Goal: Task Accomplishment & Management: Use online tool/utility

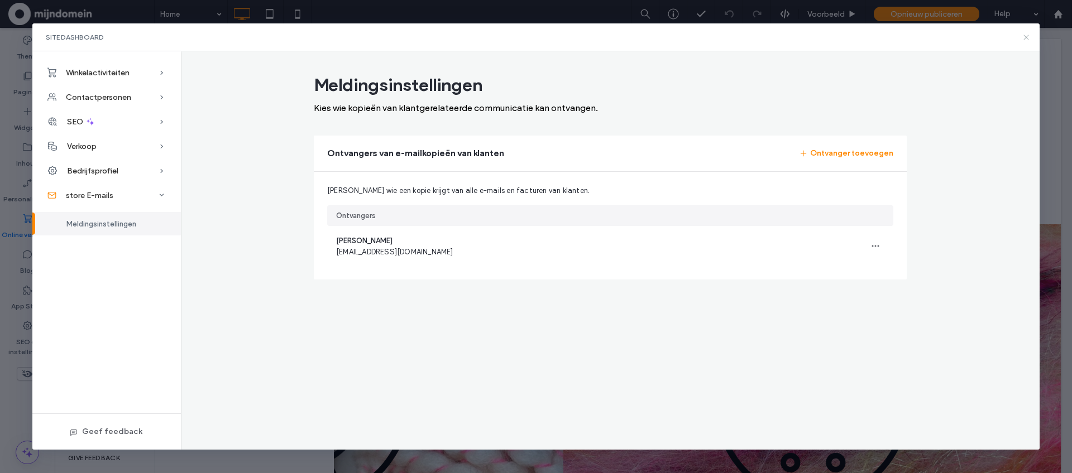
click at [1025, 36] on use at bounding box center [1026, 37] width 5 height 5
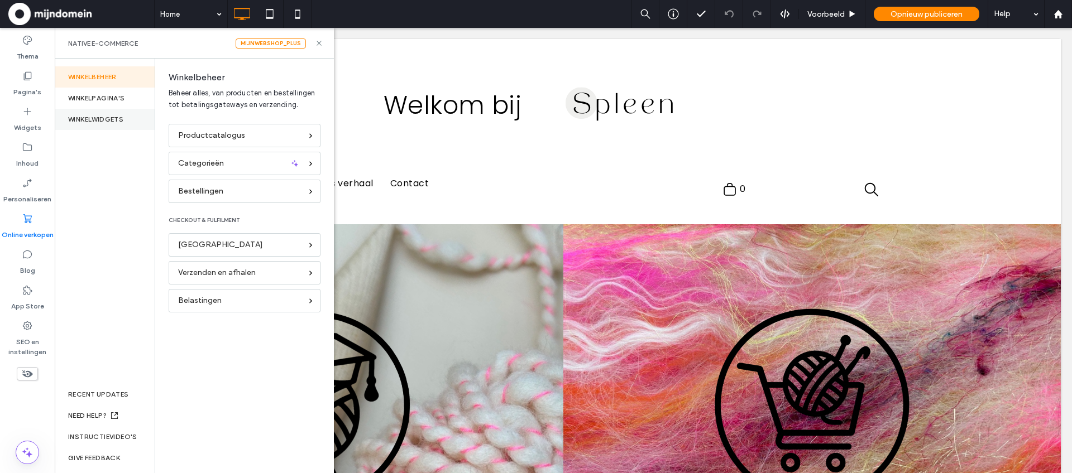
click at [106, 117] on div "WINKELWIDGETS" at bounding box center [105, 119] width 100 height 21
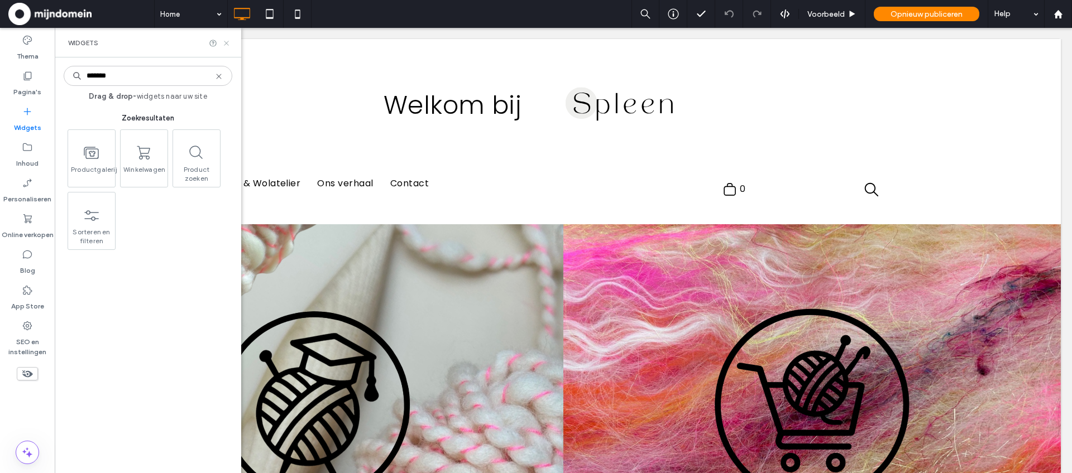
click at [229, 41] on icon at bounding box center [226, 43] width 8 height 8
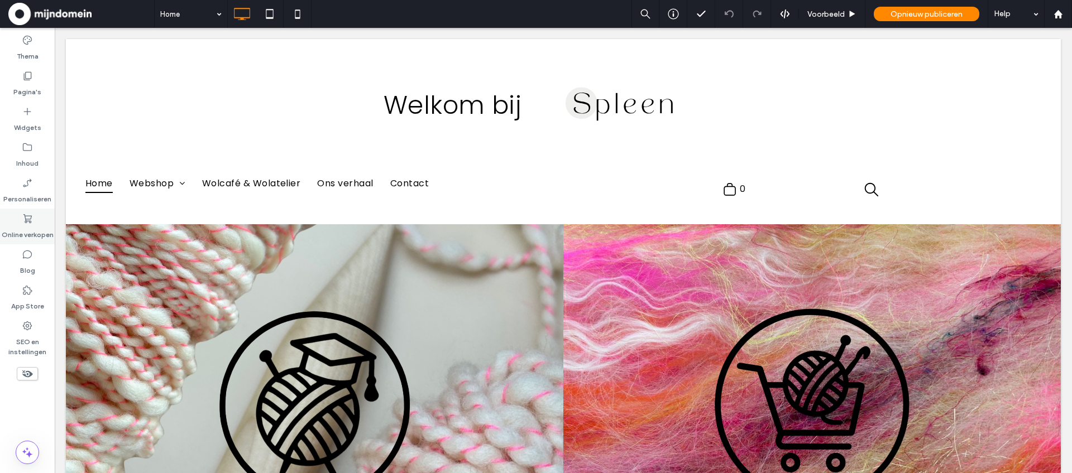
click at [30, 221] on icon at bounding box center [27, 218] width 11 height 11
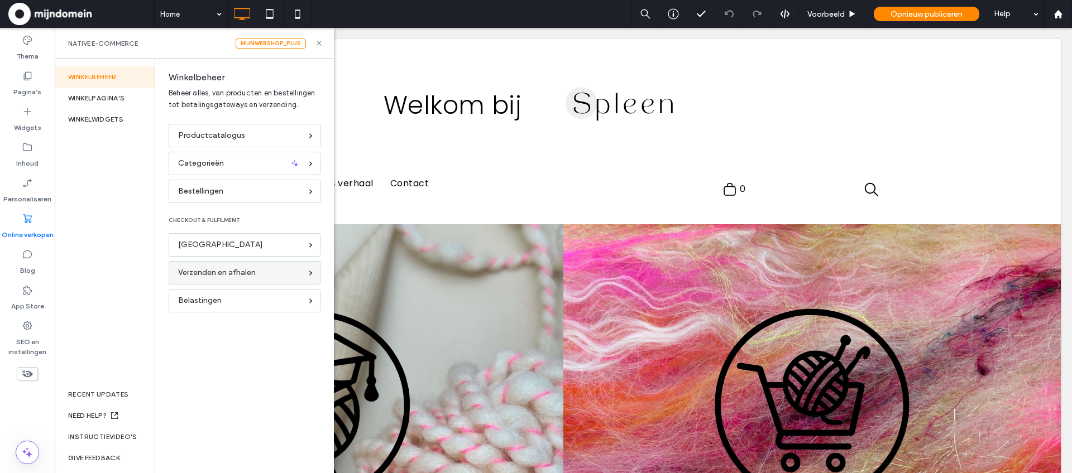
click at [238, 274] on span "Verzenden en afhalen" at bounding box center [217, 273] width 78 height 12
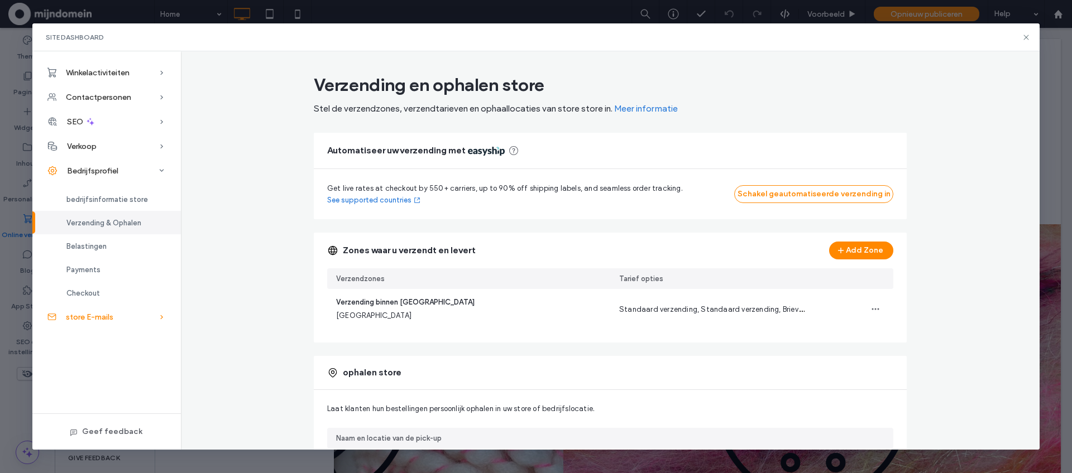
click at [126, 319] on div "store E-mails" at bounding box center [106, 317] width 149 height 25
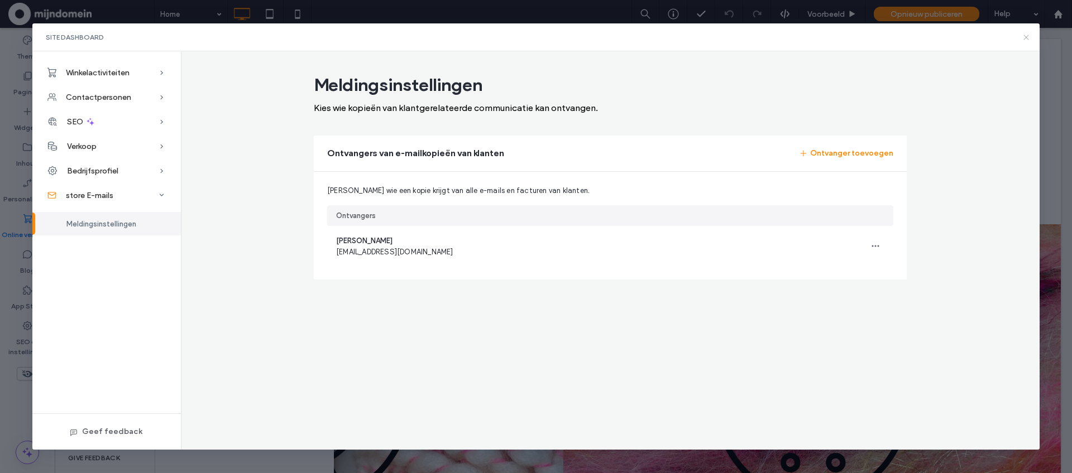
click at [1028, 39] on use at bounding box center [1026, 37] width 5 height 5
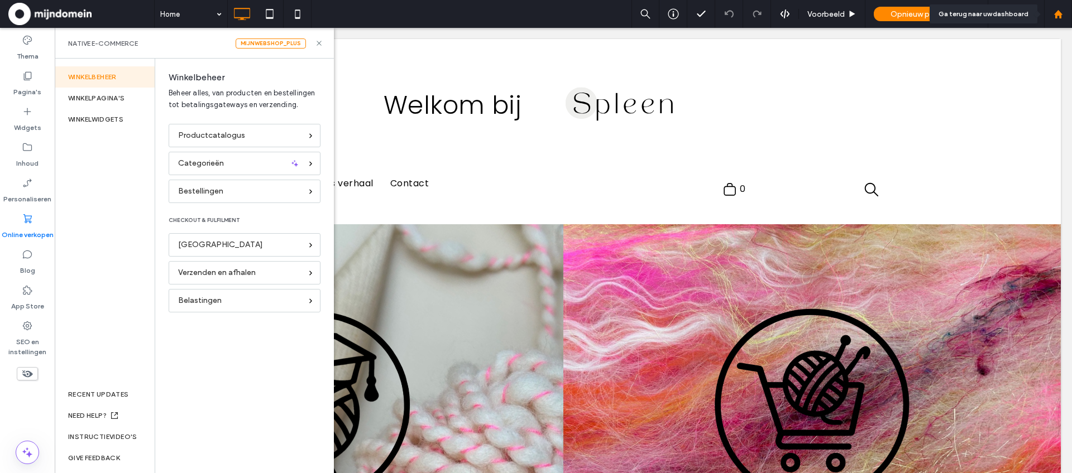
click at [1057, 22] on div at bounding box center [1058, 14] width 28 height 28
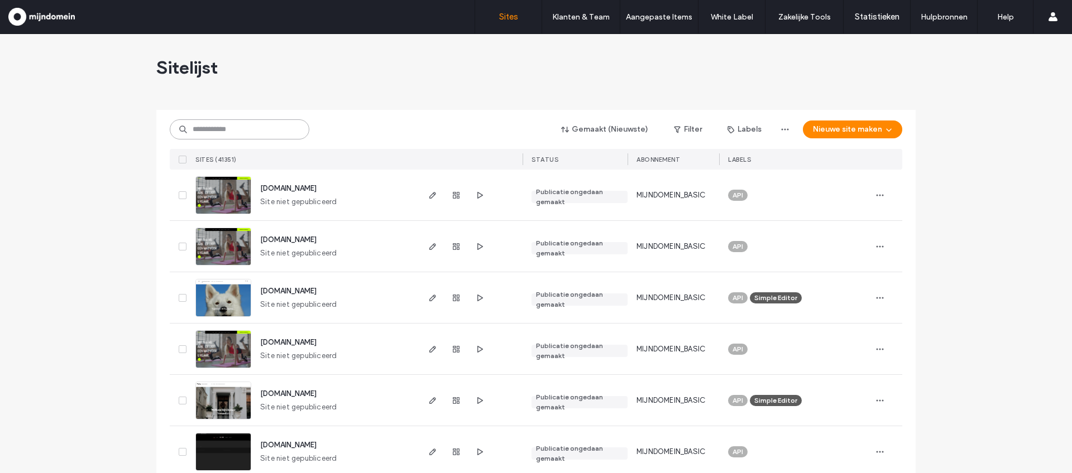
click at [242, 123] on input at bounding box center [240, 129] width 140 height 20
paste input "**********"
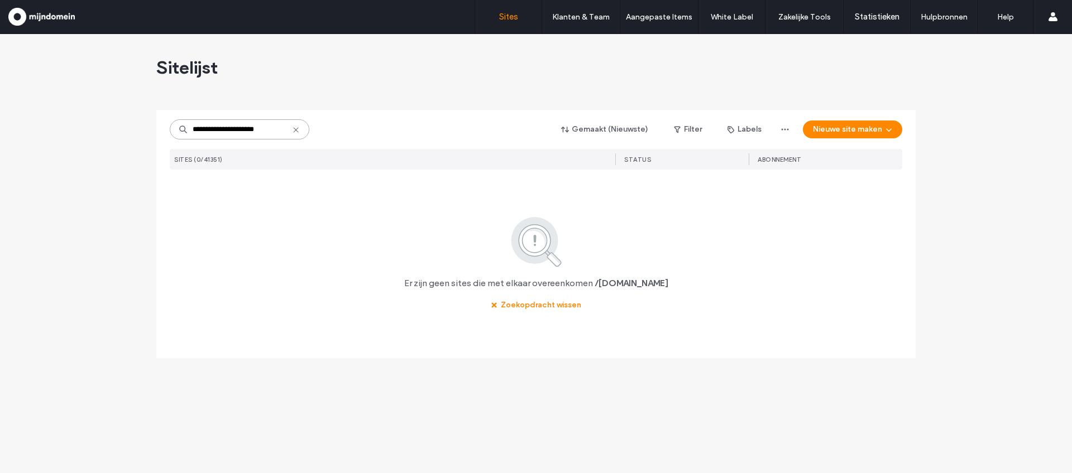
click at [192, 128] on input "**********" at bounding box center [240, 129] width 140 height 20
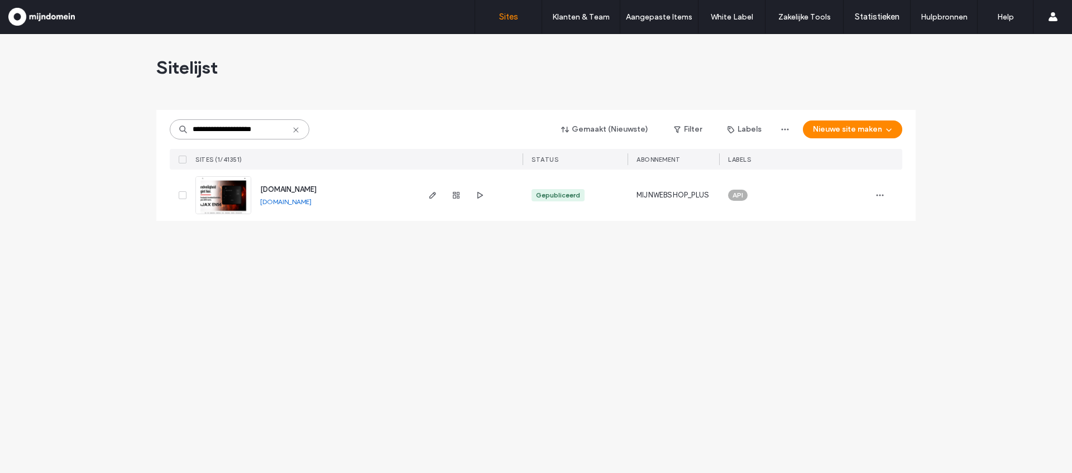
type input "**********"
click at [227, 198] on img at bounding box center [223, 215] width 55 height 76
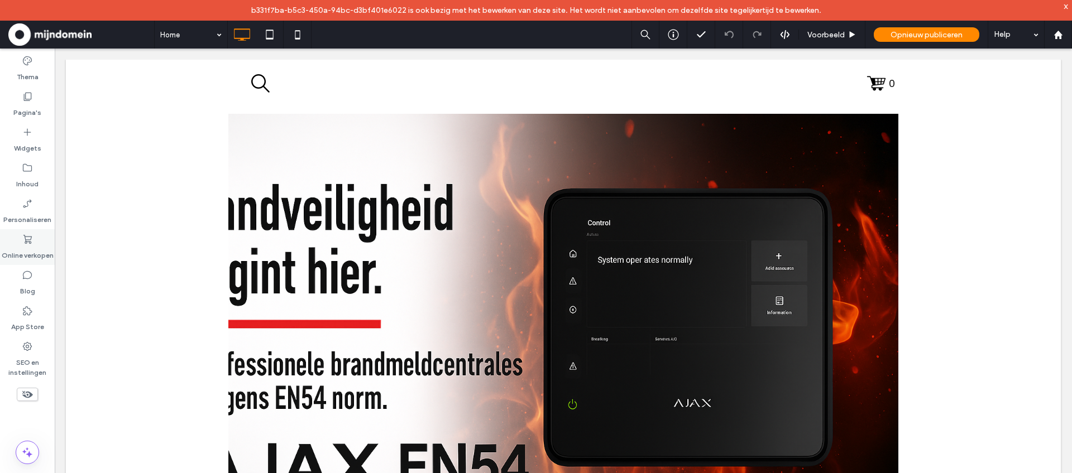
click at [22, 245] on icon at bounding box center [27, 239] width 11 height 11
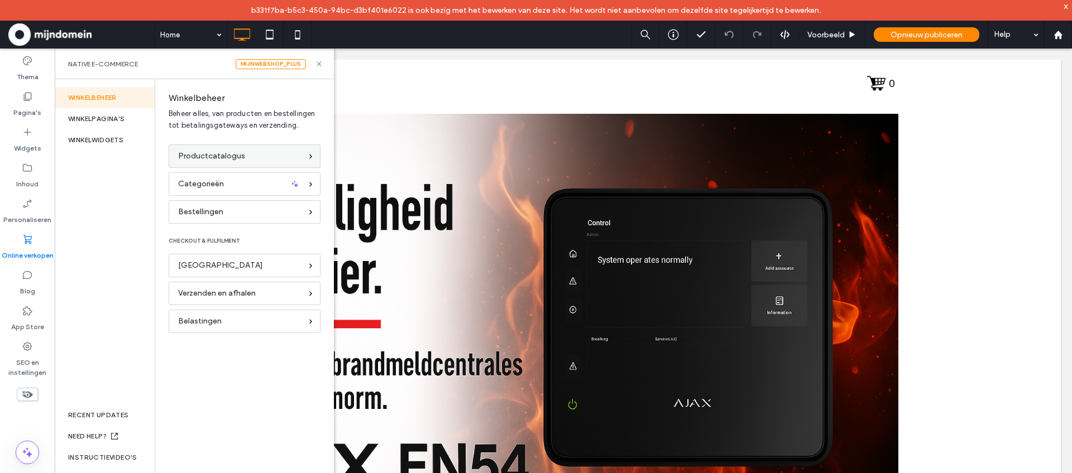
click at [208, 160] on span "Productcatalogus" at bounding box center [211, 156] width 67 height 12
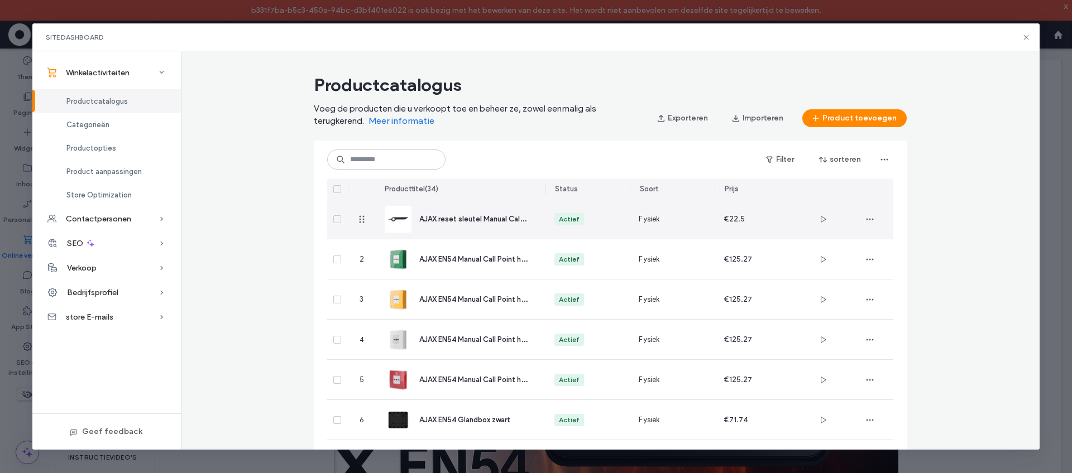
click at [613, 221] on div "Actief" at bounding box center [587, 219] width 67 height 12
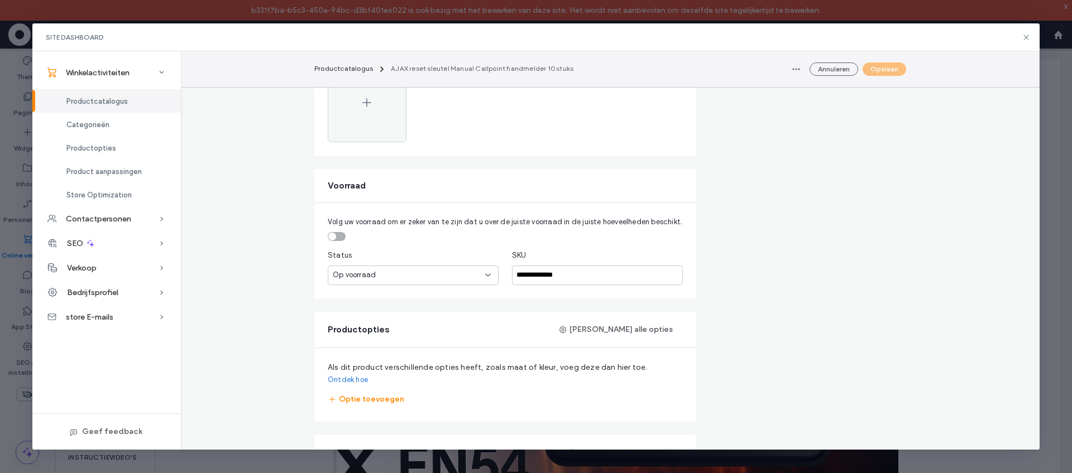
scroll to position [473, 0]
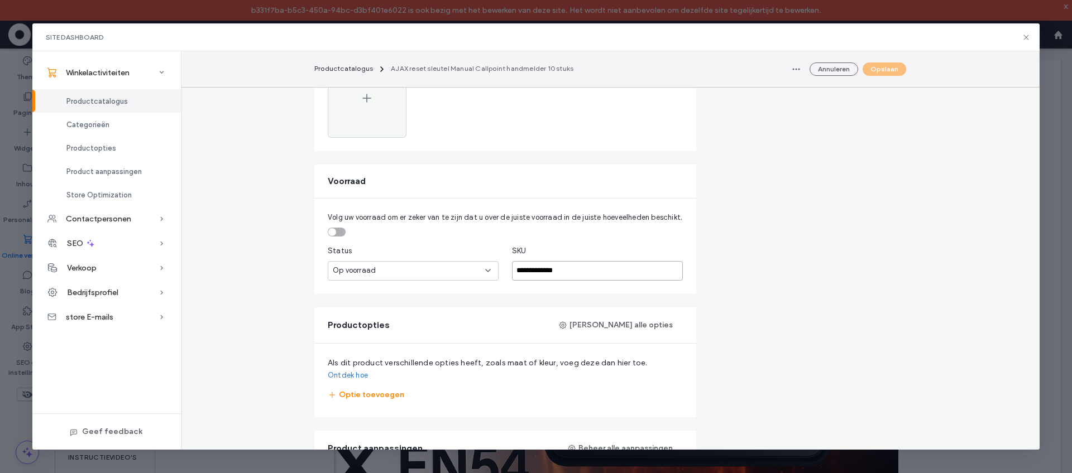
drag, startPoint x: 585, startPoint y: 269, endPoint x: 497, endPoint y: 268, distance: 88.2
click at [497, 268] on fieldset "**********" at bounding box center [505, 263] width 355 height 35
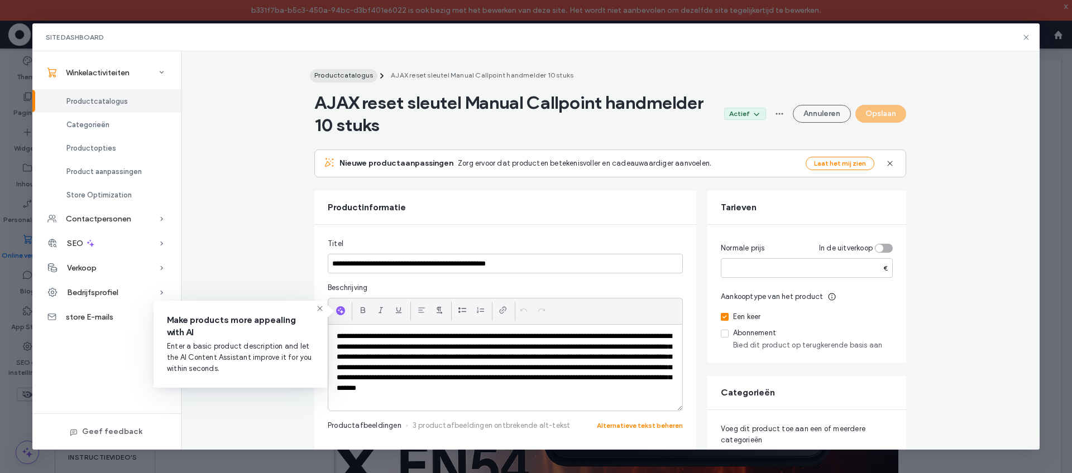
click at [364, 78] on span "Productcatalogus" at bounding box center [343, 75] width 59 height 8
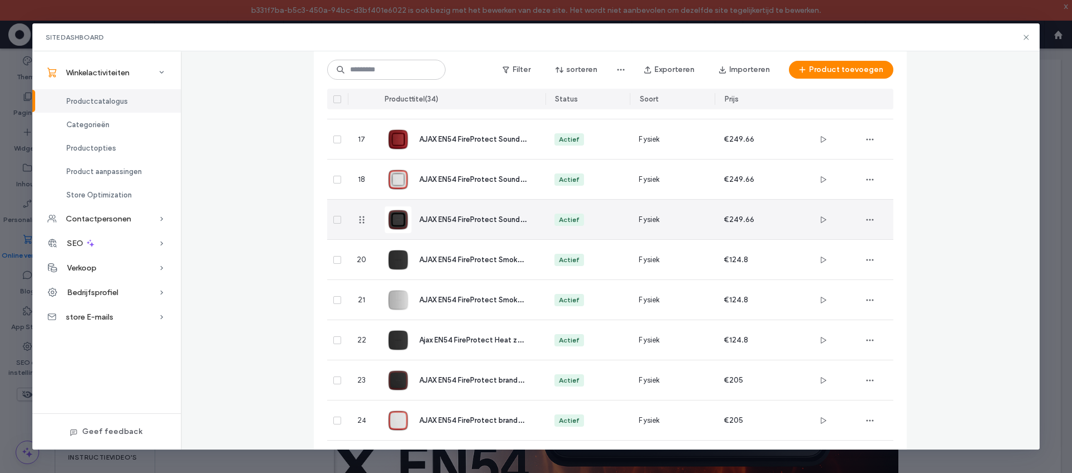
scroll to position [712, 0]
click at [611, 225] on div "Actief" at bounding box center [587, 219] width 85 height 40
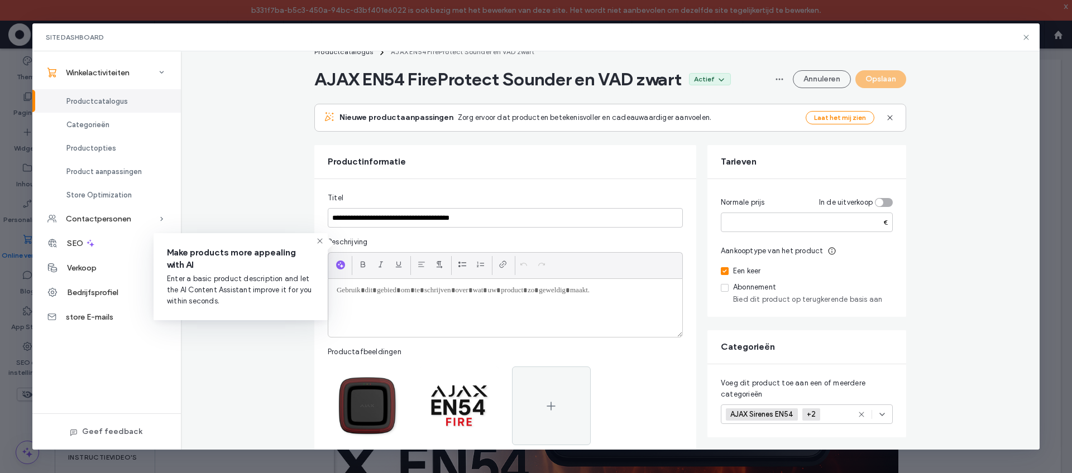
scroll to position [11, 0]
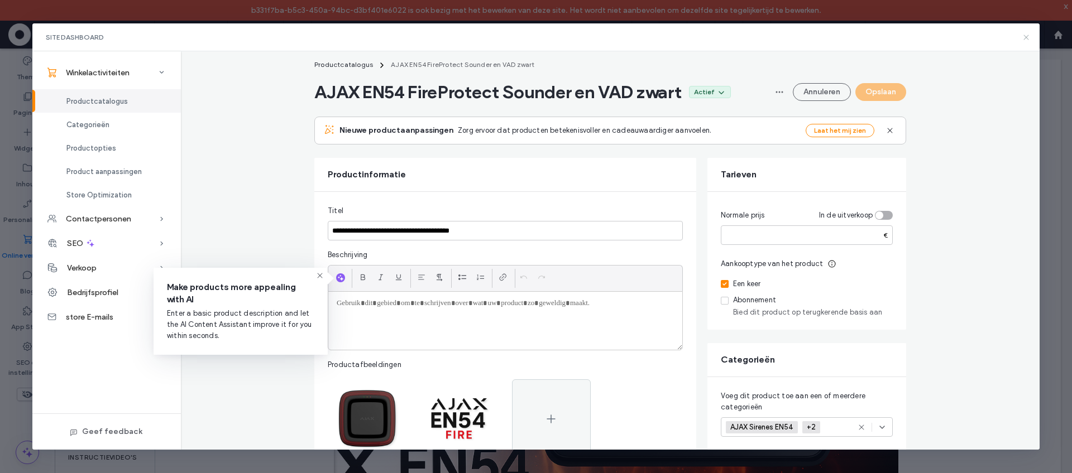
click at [1026, 38] on icon at bounding box center [1026, 37] width 9 height 9
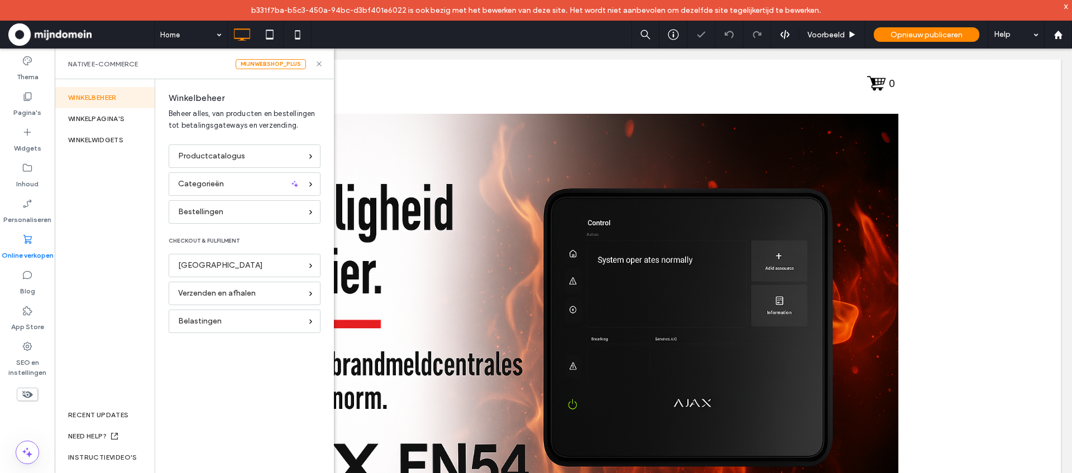
scroll to position [0, 0]
click at [321, 66] on icon at bounding box center [319, 64] width 8 height 8
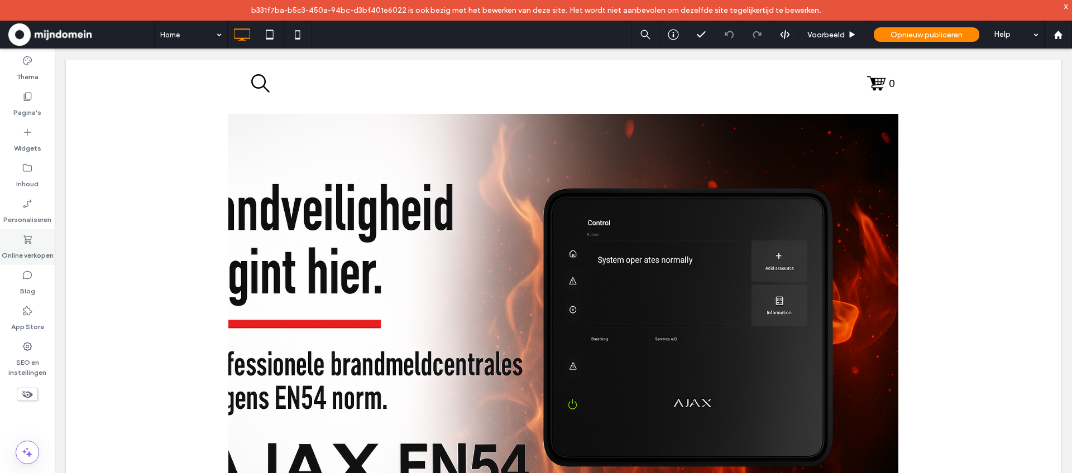
click at [27, 240] on use at bounding box center [27, 239] width 8 height 9
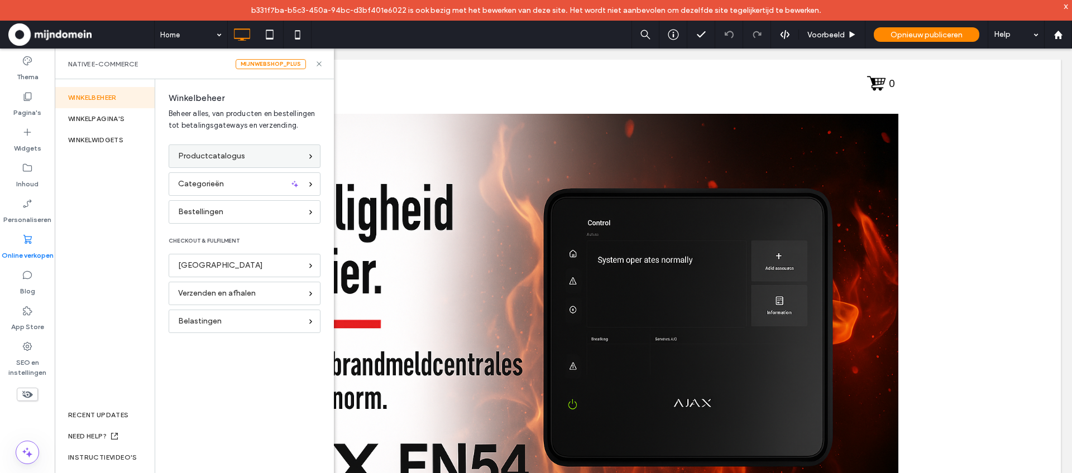
click at [225, 156] on span "Productcatalogus" at bounding box center [211, 156] width 67 height 12
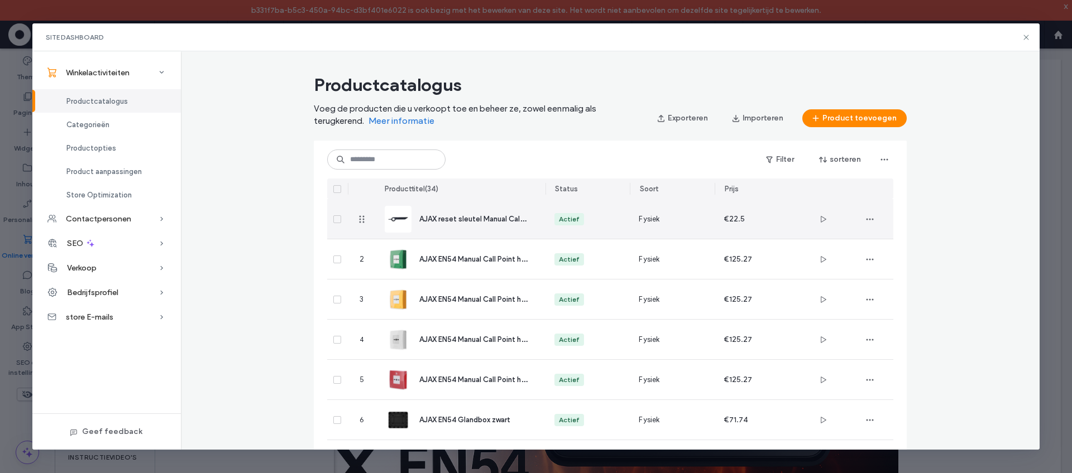
click at [620, 217] on div "Actief" at bounding box center [587, 219] width 67 height 12
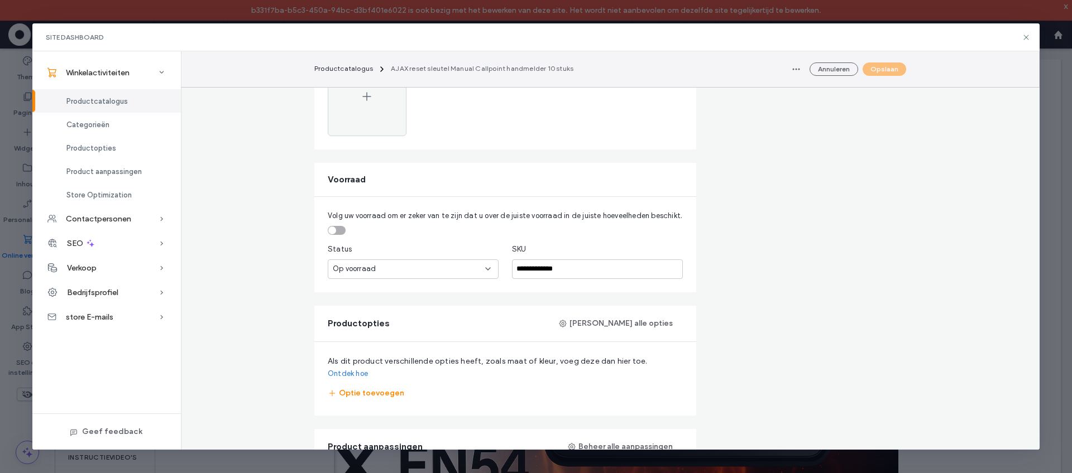
scroll to position [477, 0]
drag, startPoint x: 517, startPoint y: 267, endPoint x: 599, endPoint y: 269, distance: 81.5
click at [599, 269] on input "**********" at bounding box center [597, 268] width 171 height 20
click at [341, 68] on span "Productcatalogus" at bounding box center [343, 68] width 59 height 8
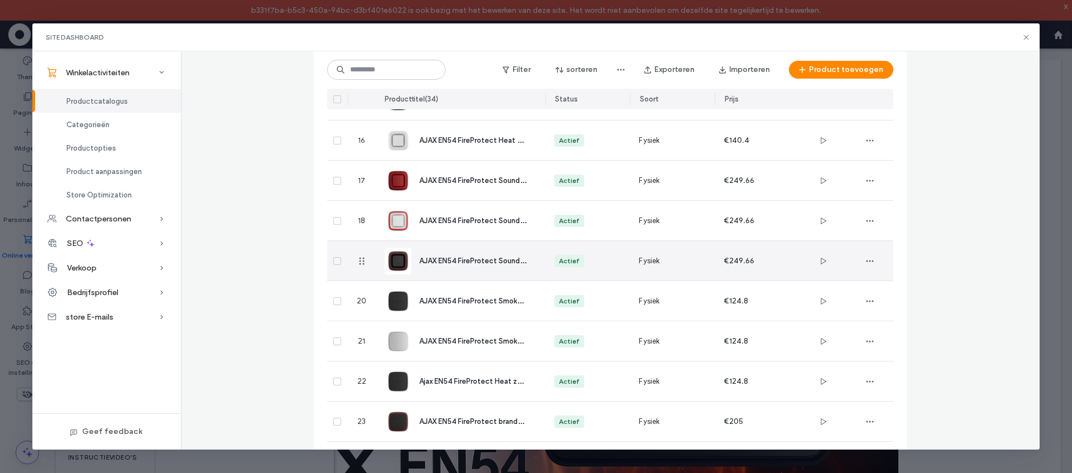
scroll to position [670, 0]
click at [603, 266] on div "Actief" at bounding box center [587, 261] width 67 height 12
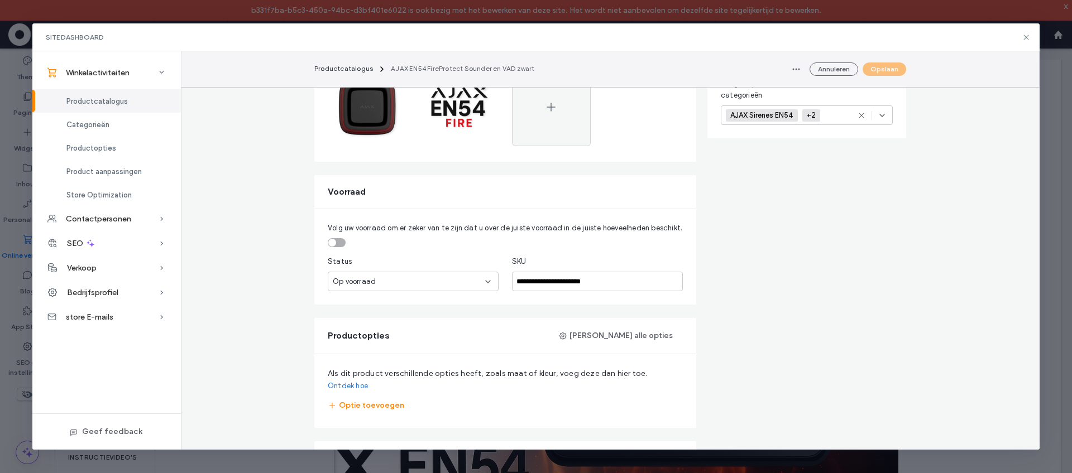
scroll to position [337, 0]
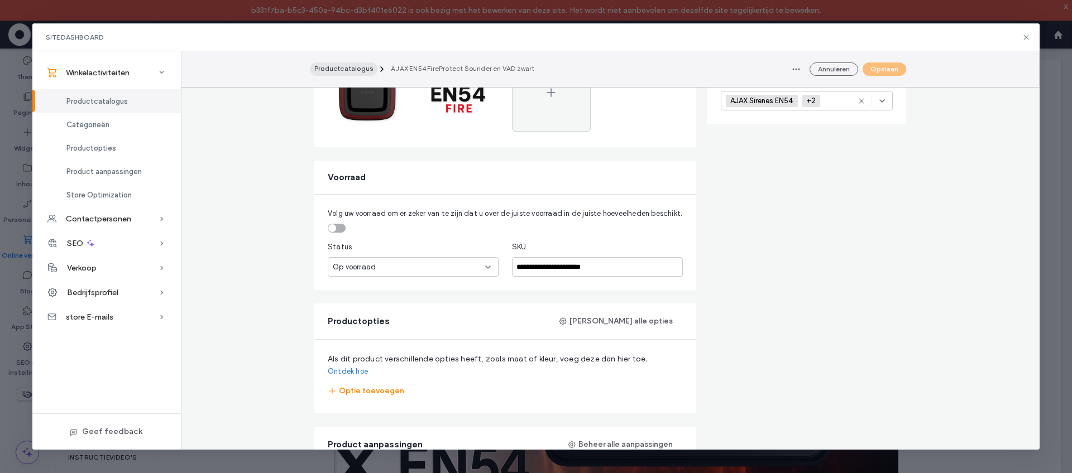
click at [342, 67] on span "Productcatalogus" at bounding box center [343, 68] width 59 height 8
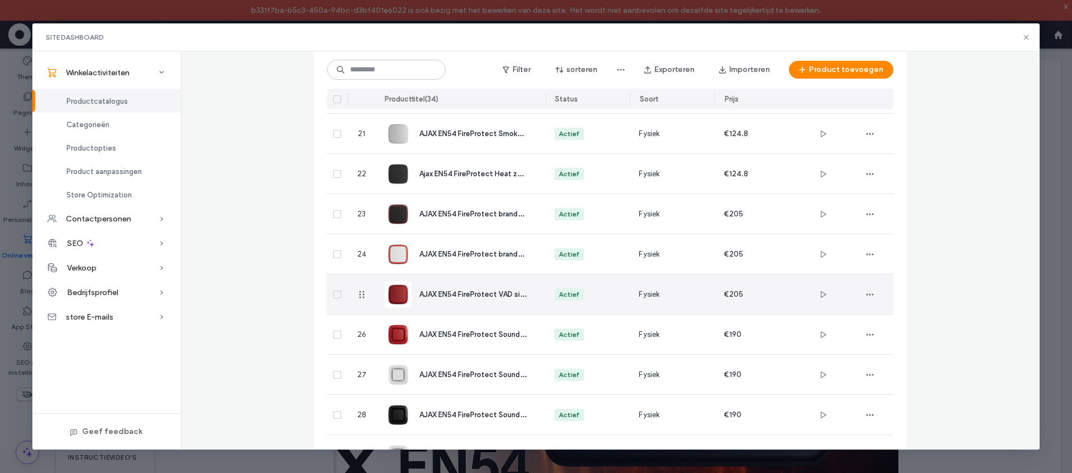
scroll to position [881, 0]
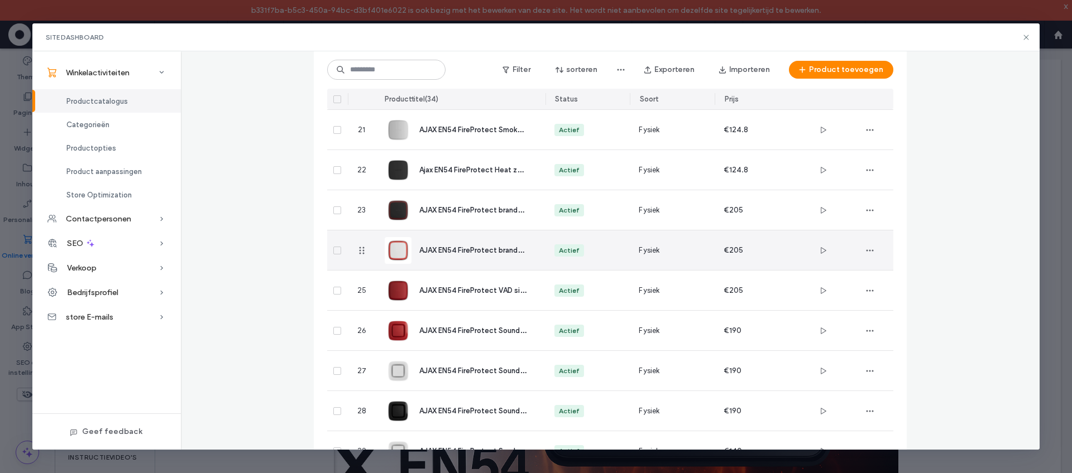
click at [469, 252] on span "AJAX EN54 FireProtect brandalarm en flitser VAD wit" at bounding box center [507, 250] width 176 height 11
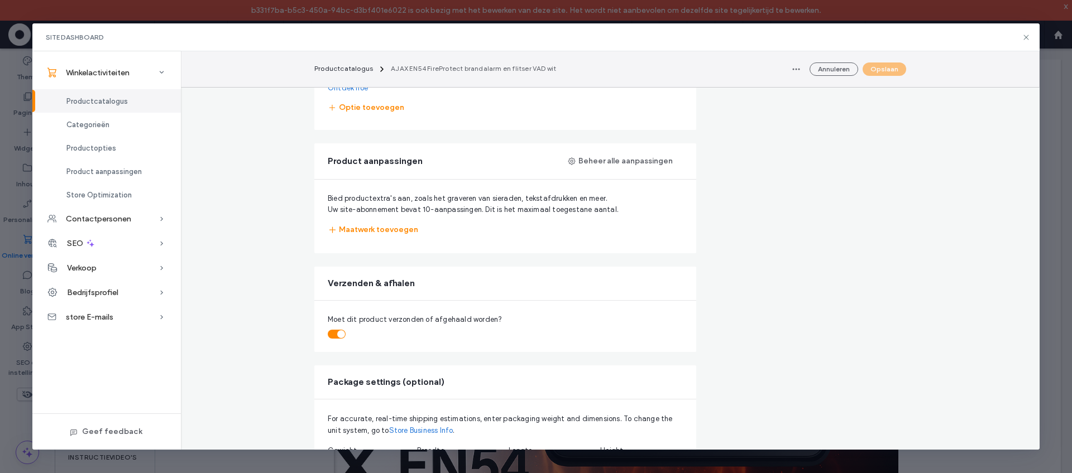
scroll to position [0, 0]
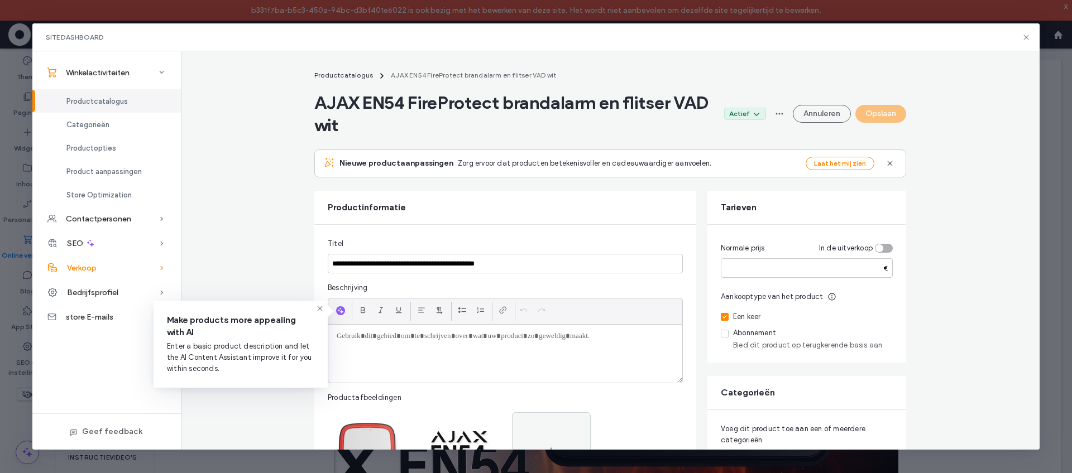
click at [117, 266] on div "Verkoop" at bounding box center [106, 268] width 149 height 25
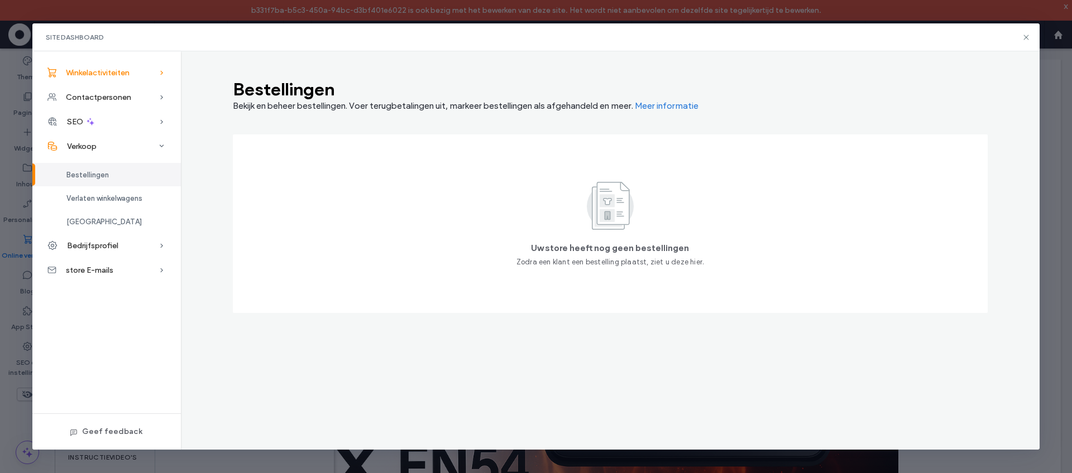
click at [89, 74] on span "Winkelactiviteiten" at bounding box center [98, 72] width 64 height 9
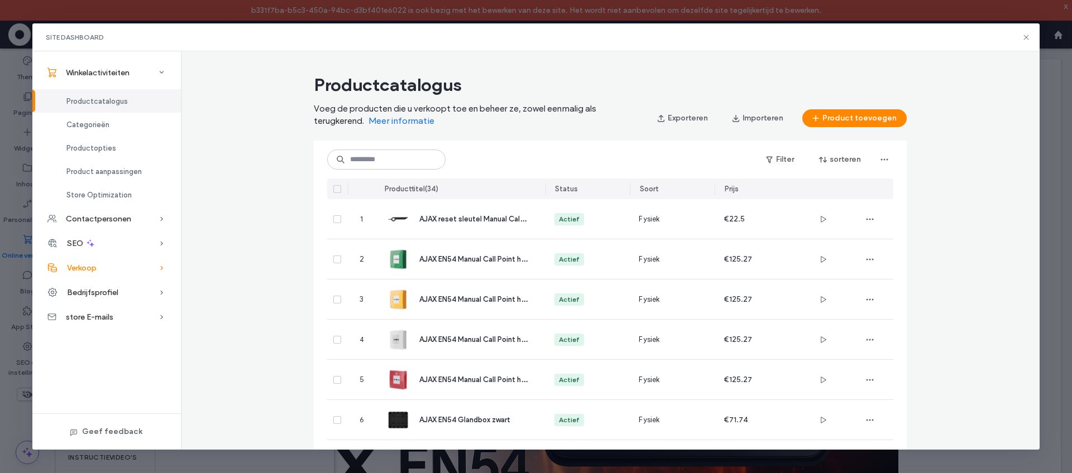
click at [83, 267] on span "Verkoop" at bounding box center [82, 268] width 30 height 9
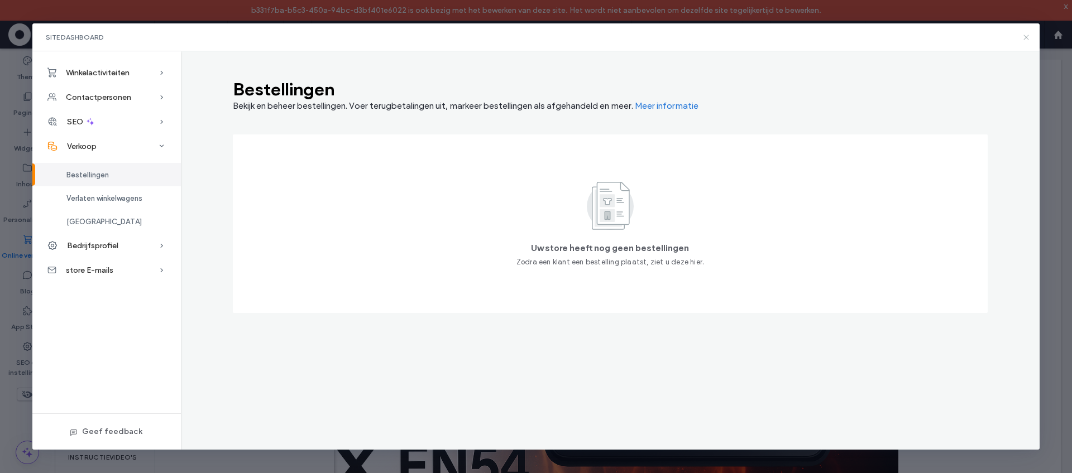
click at [1027, 37] on icon at bounding box center [1026, 37] width 9 height 9
